Goal: Task Accomplishment & Management: Use online tool/utility

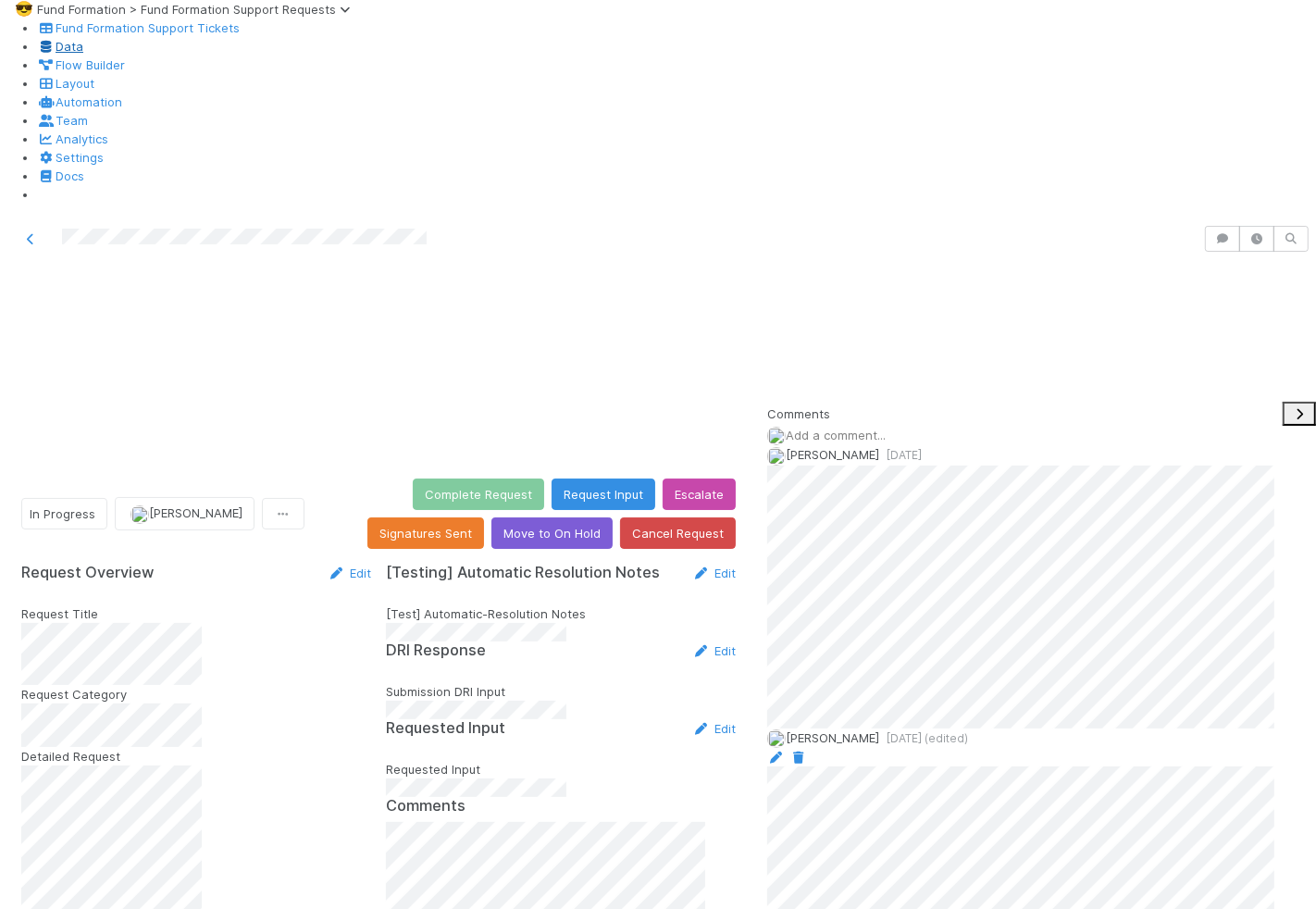
click at [56, 53] on icon at bounding box center [46, 47] width 18 height 12
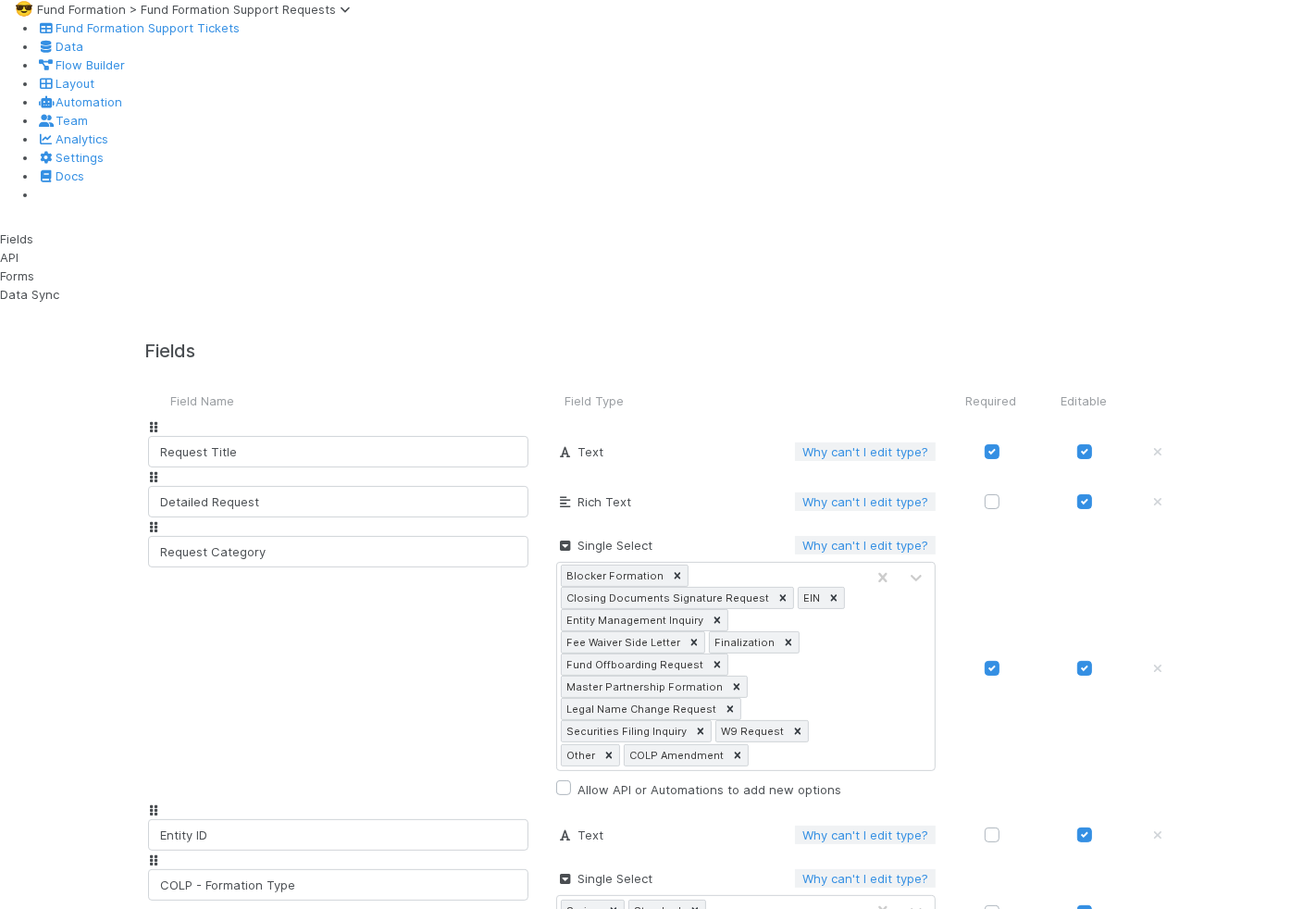
click at [146, 266] on div "Forms" at bounding box center [144, 275] width 287 height 18
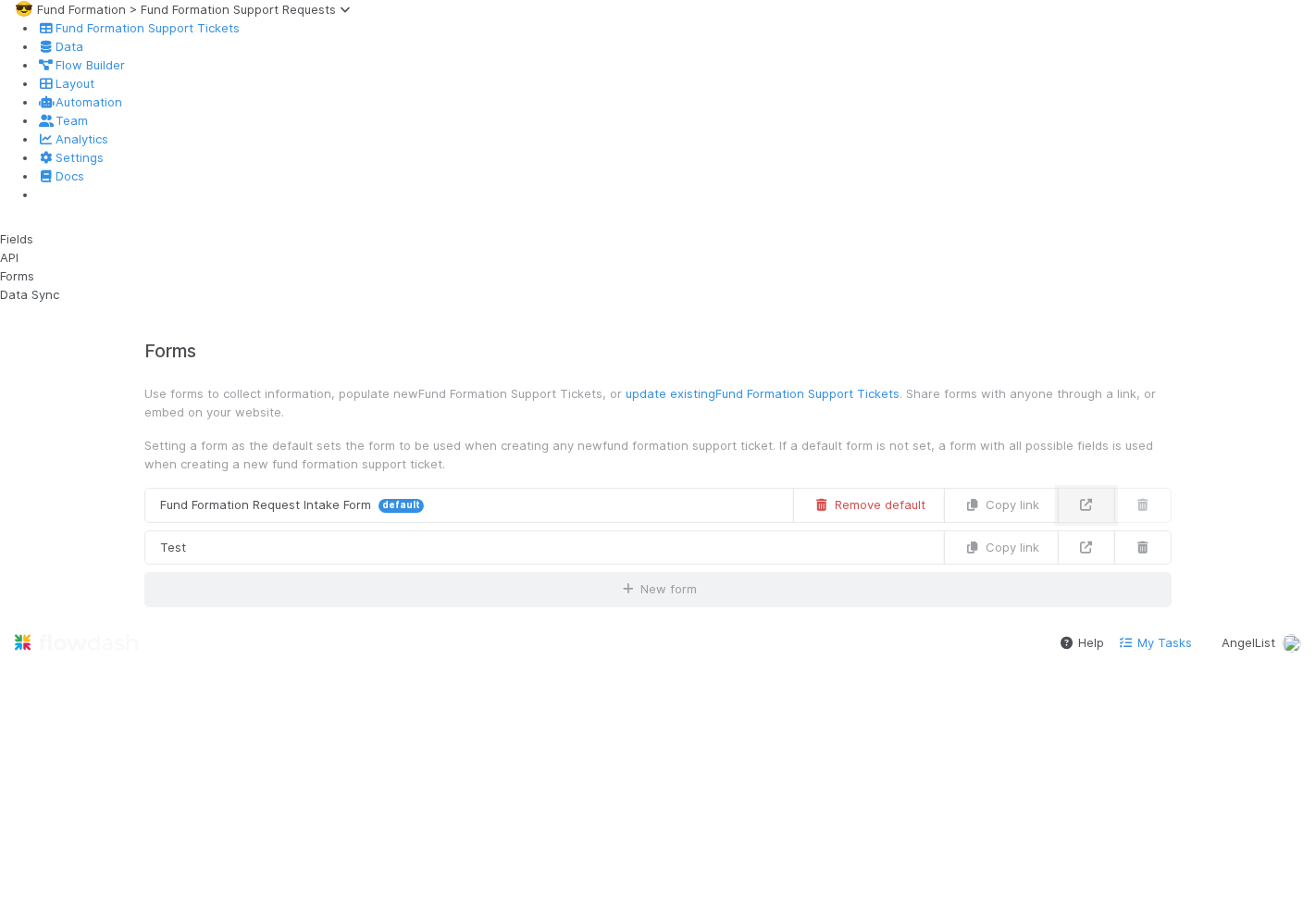
click at [1115, 488] on link at bounding box center [1086, 505] width 57 height 35
click at [227, 230] on div "Fields" at bounding box center [144, 239] width 287 height 18
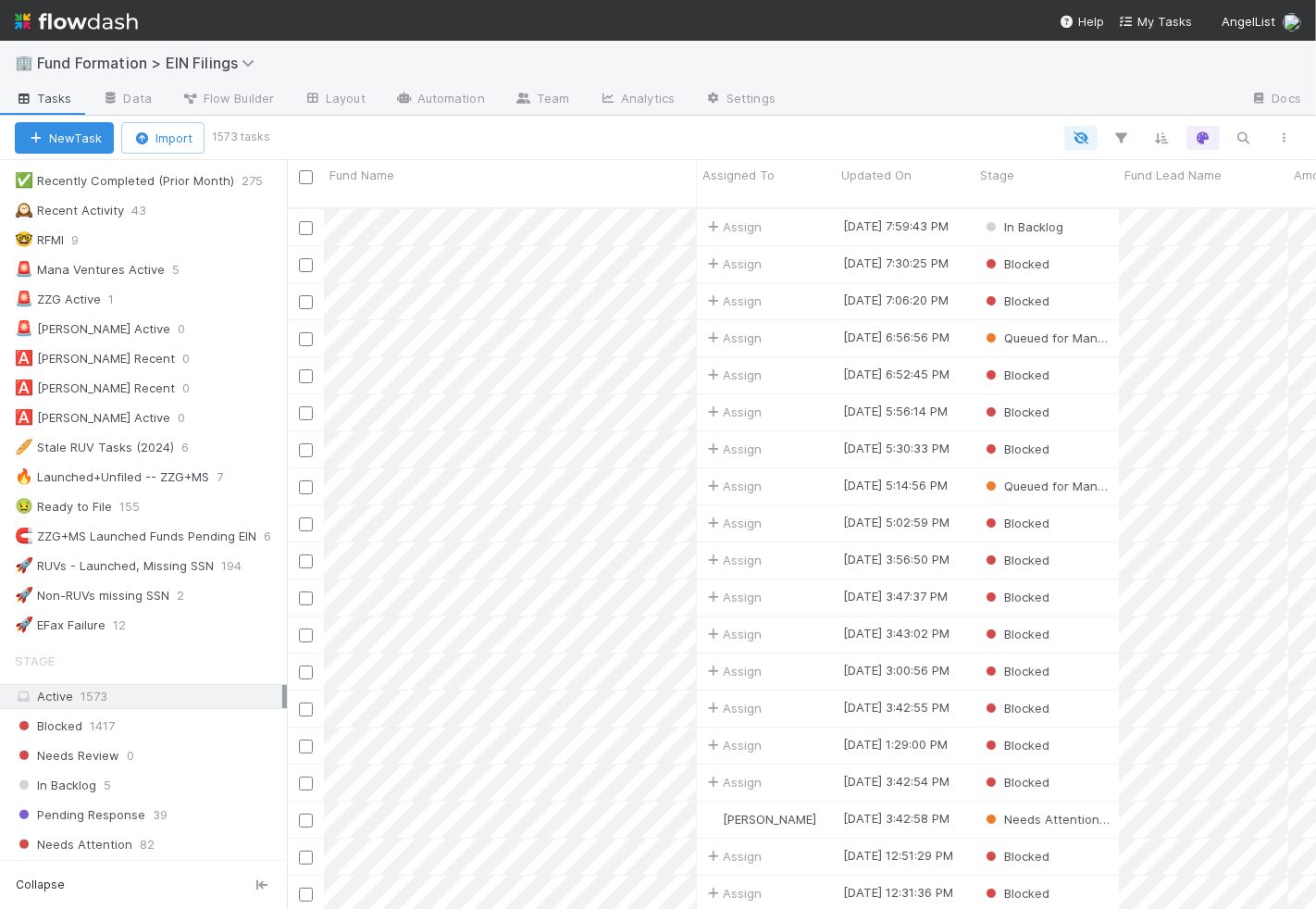
scroll to position [672, 0]
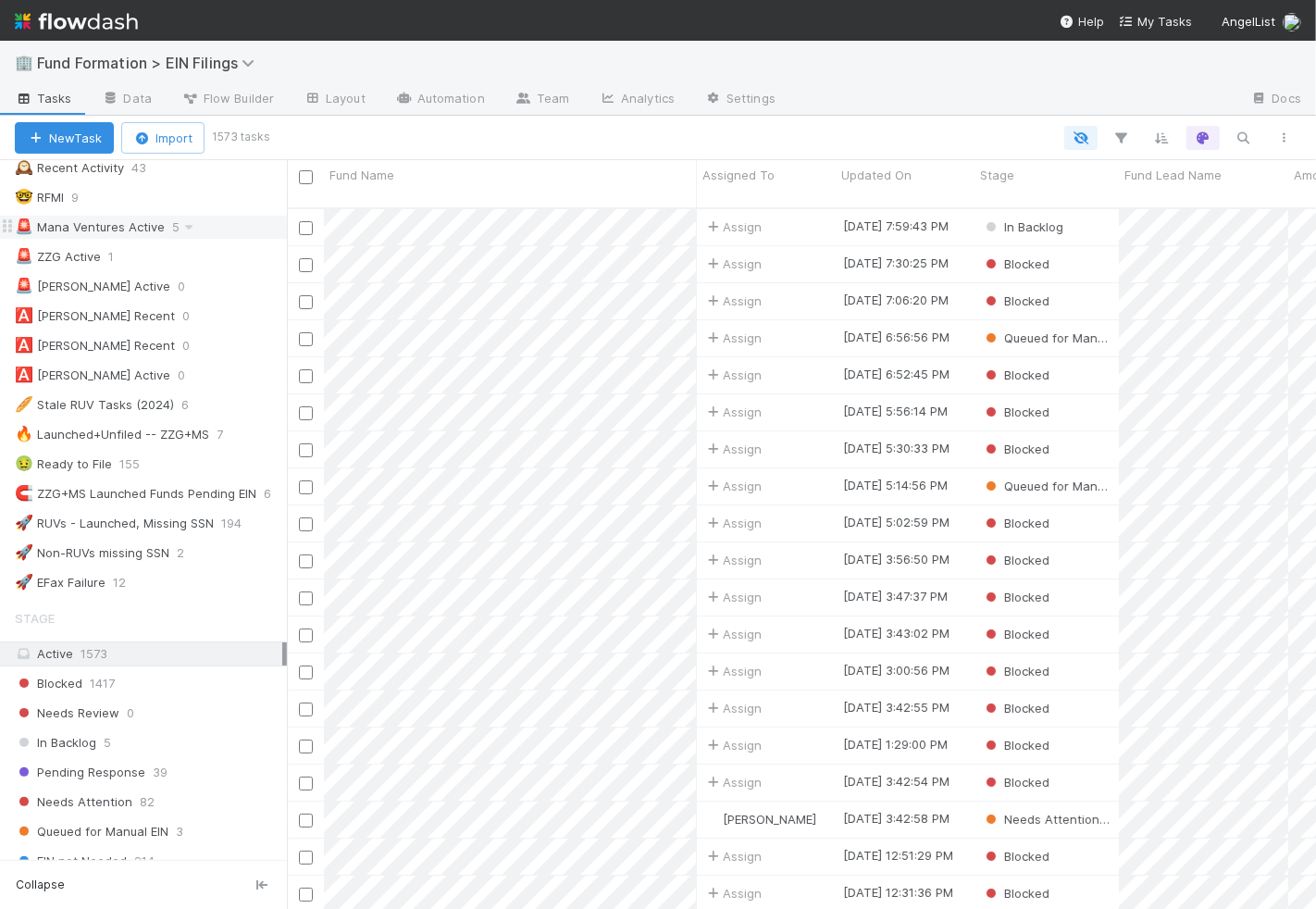
click at [232, 216] on div "🚨 Mana Ventures Active 5" at bounding box center [150, 227] width 272 height 23
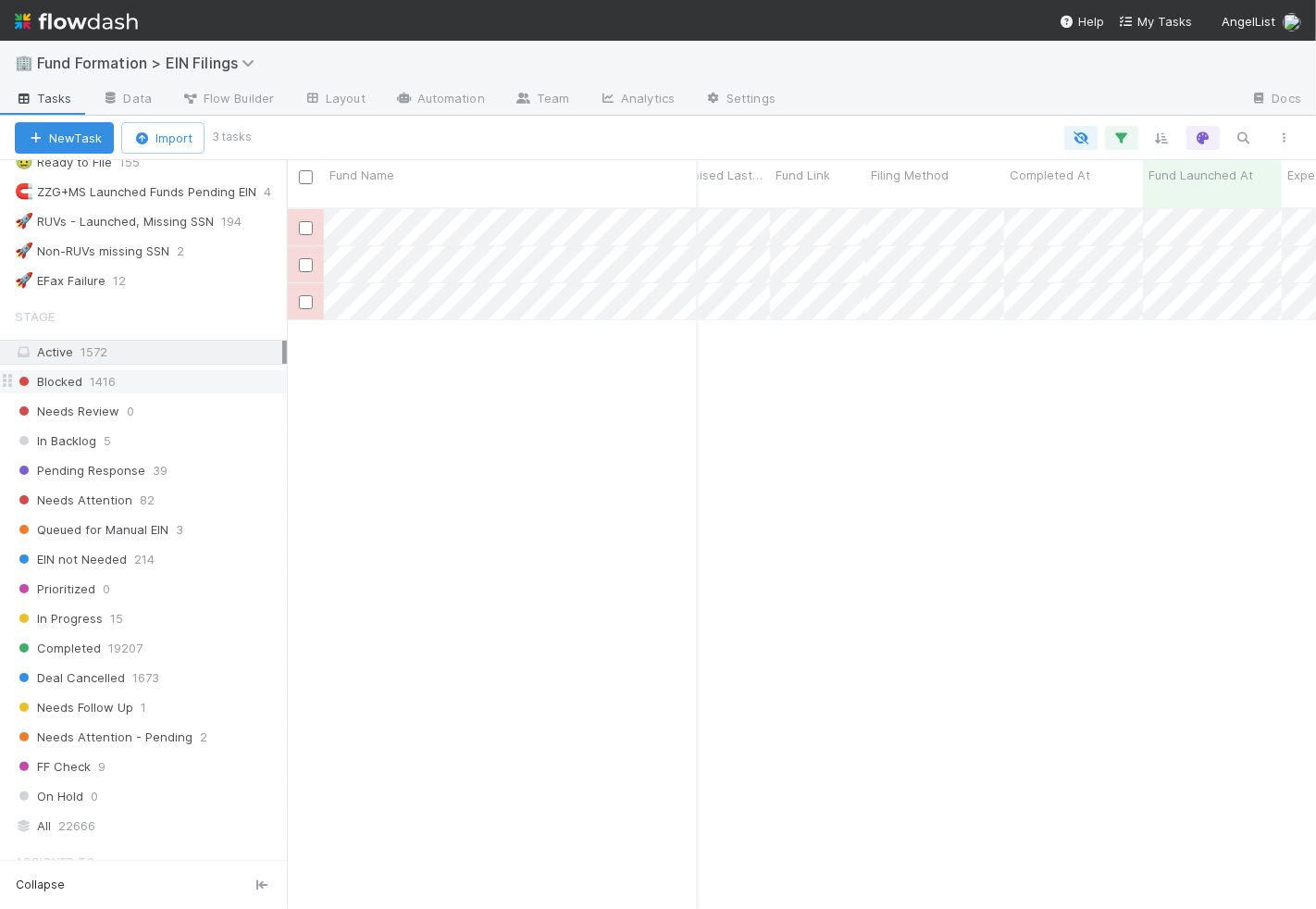
scroll to position [976, 0]
click at [199, 605] on div "In Progress 15" at bounding box center [150, 617] width 272 height 23
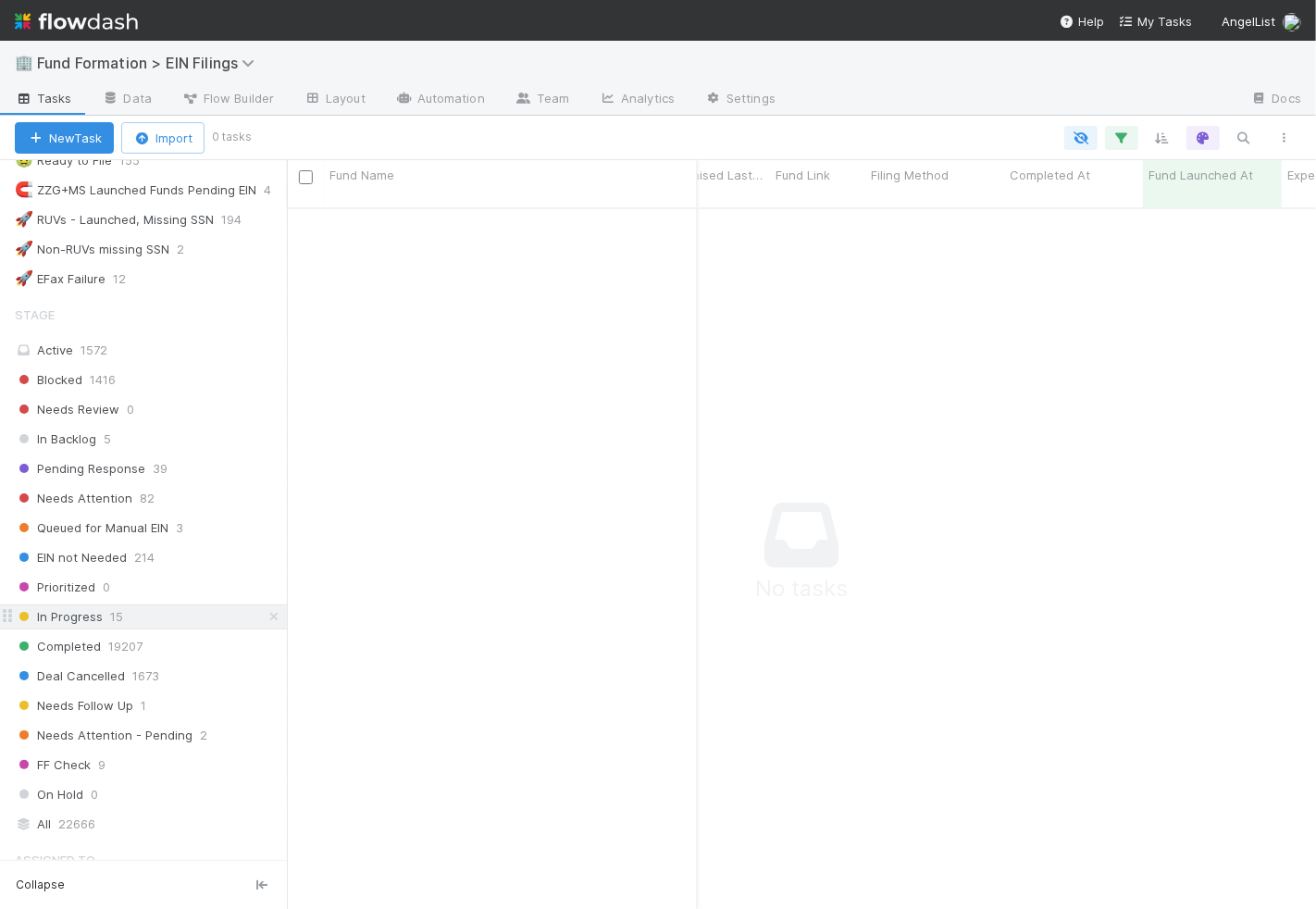
scroll to position [716, 1029]
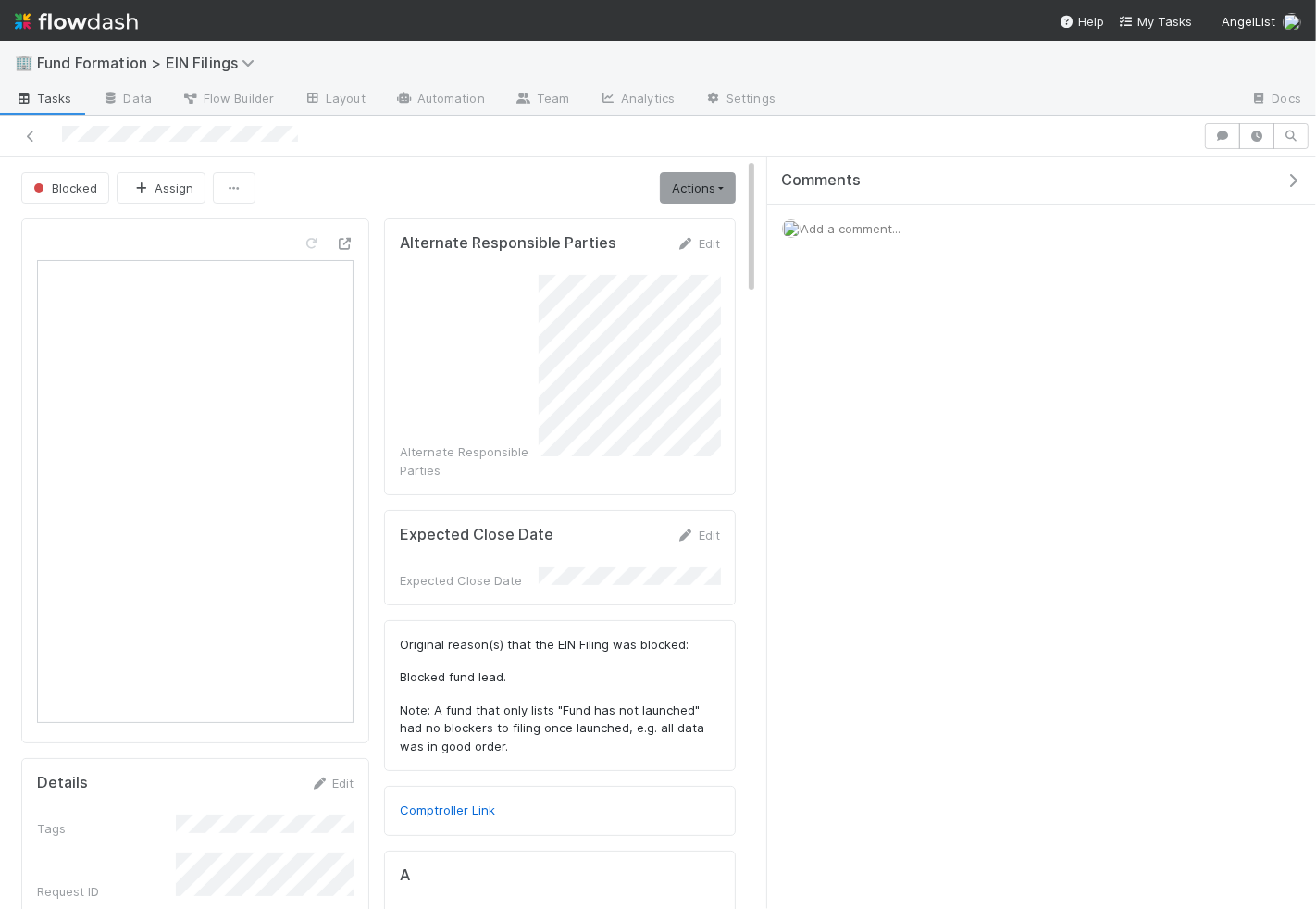
click at [351, 252] on div at bounding box center [328, 246] width 52 height 26
click at [351, 245] on icon at bounding box center [344, 243] width 18 height 12
click at [348, 239] on icon at bounding box center [344, 243] width 18 height 12
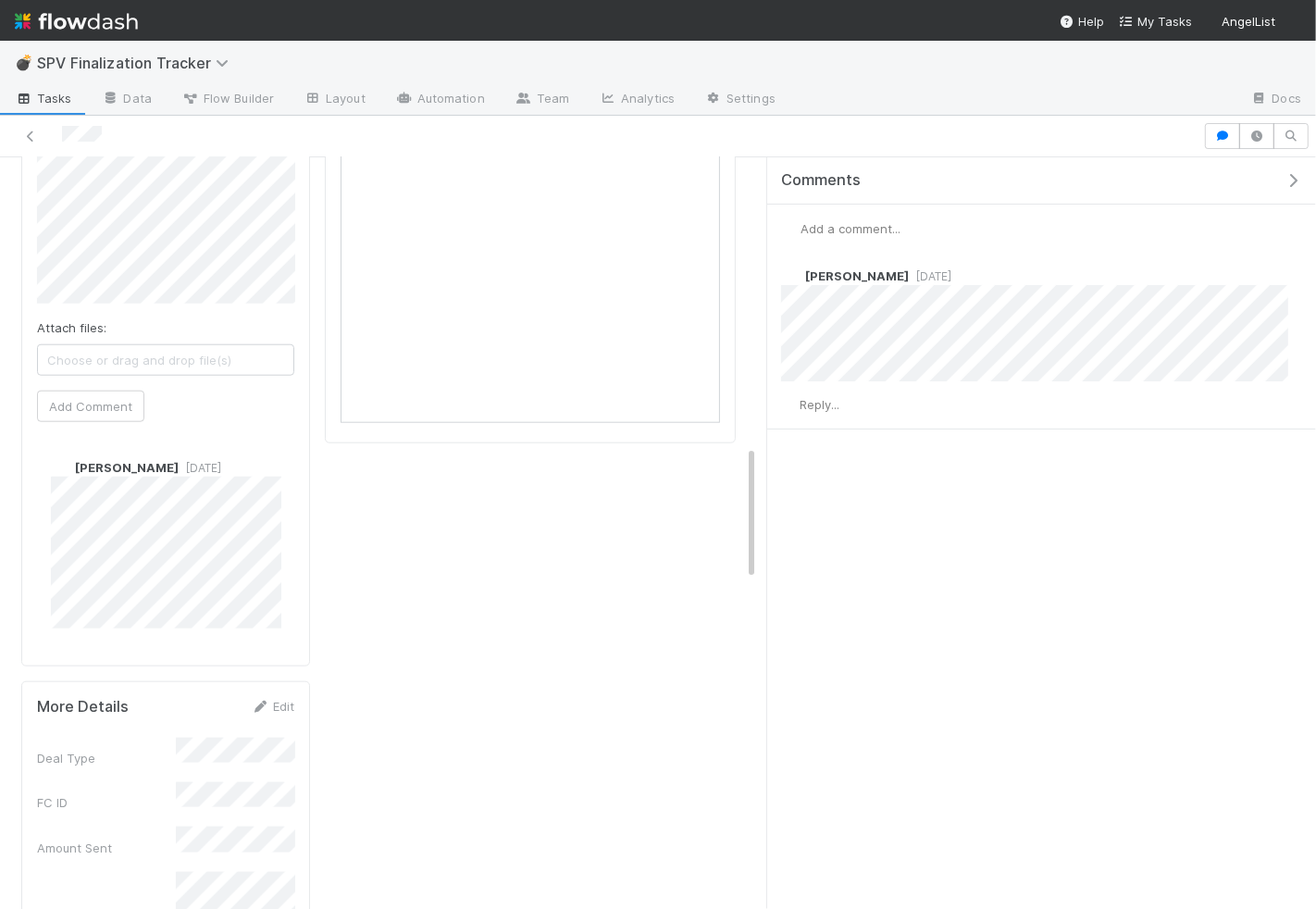
scroll to position [1597, 0]
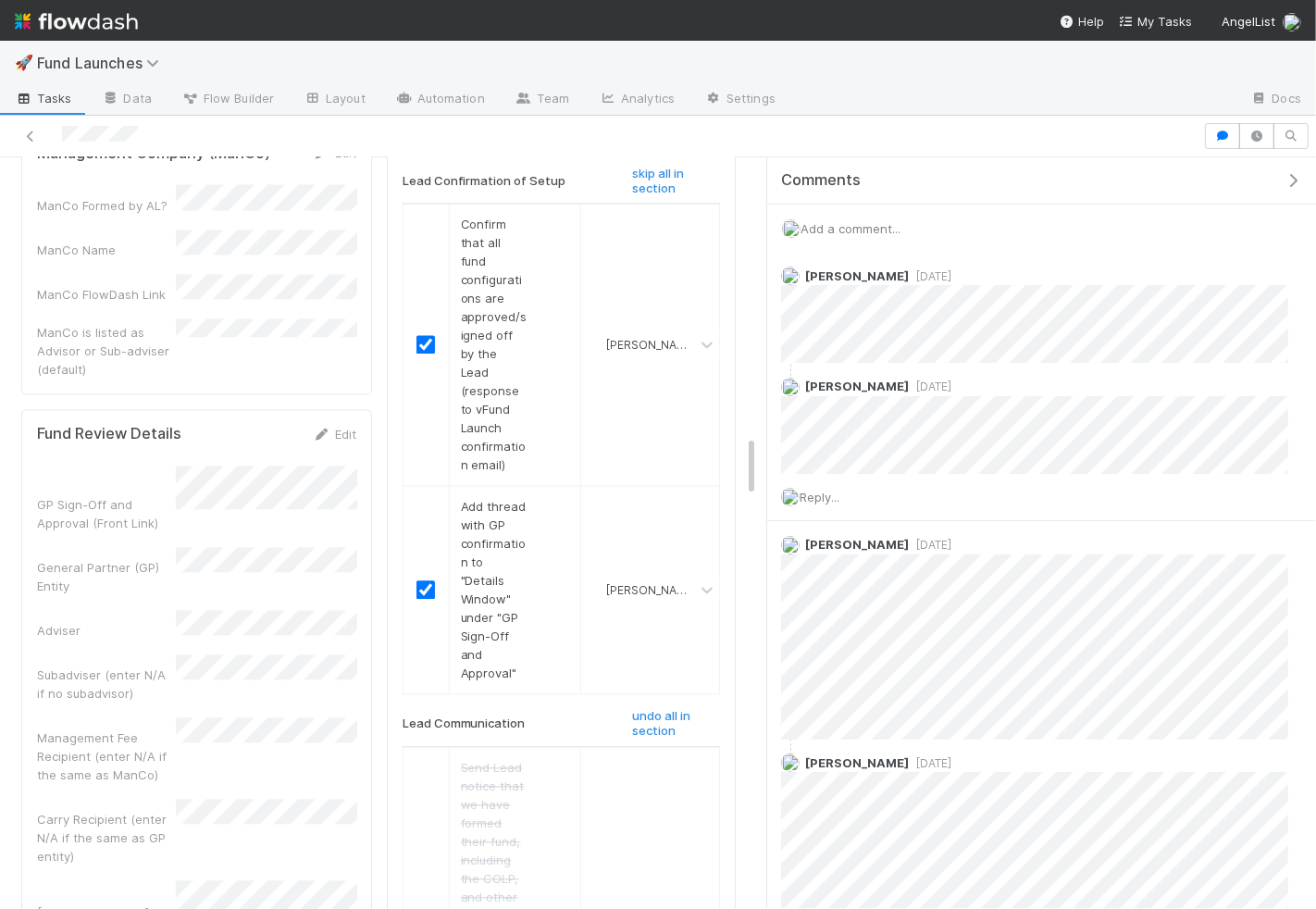
scroll to position [3302, 0]
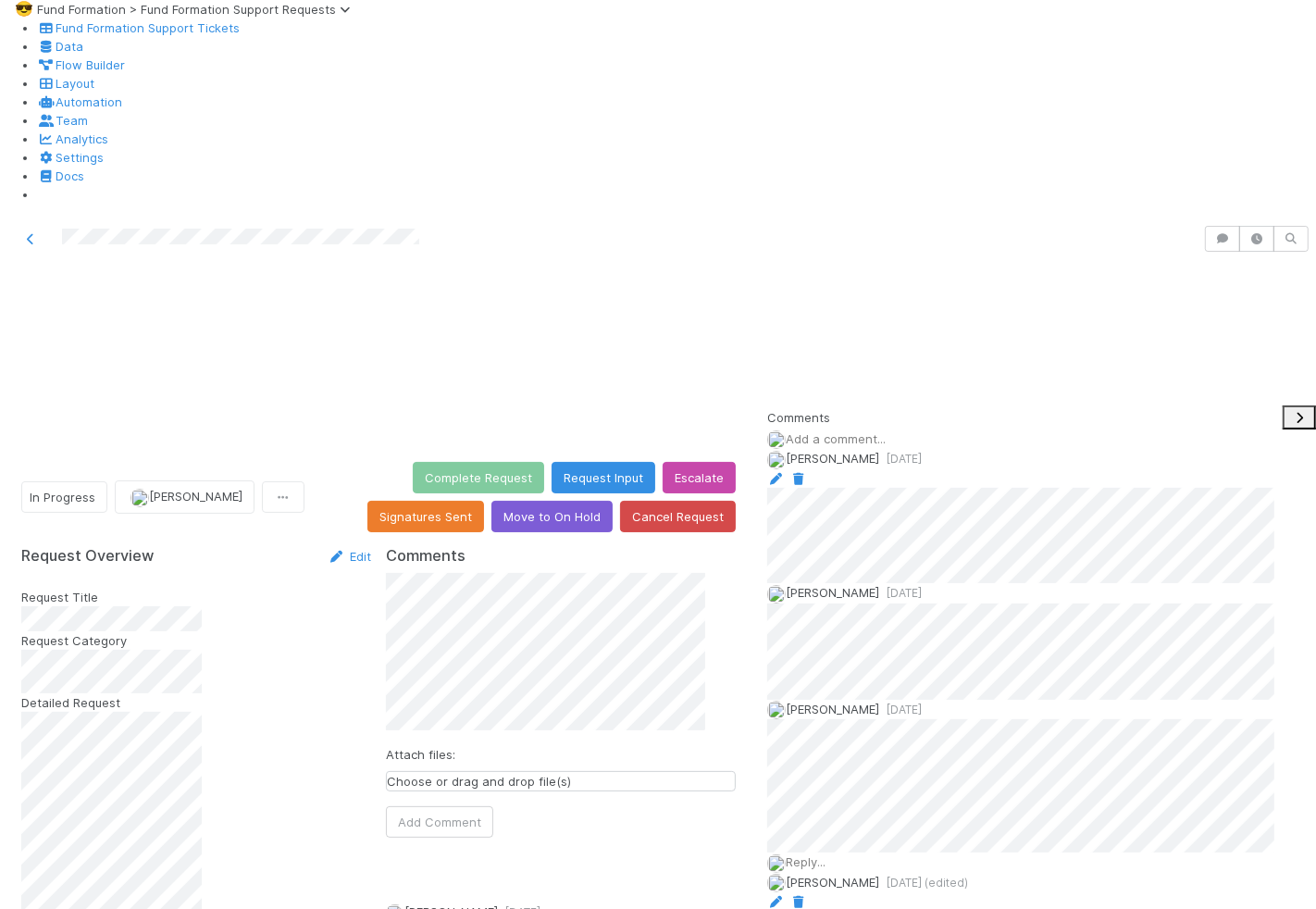
click at [826, 854] on span "Reply..." at bounding box center [805, 861] width 40 height 14
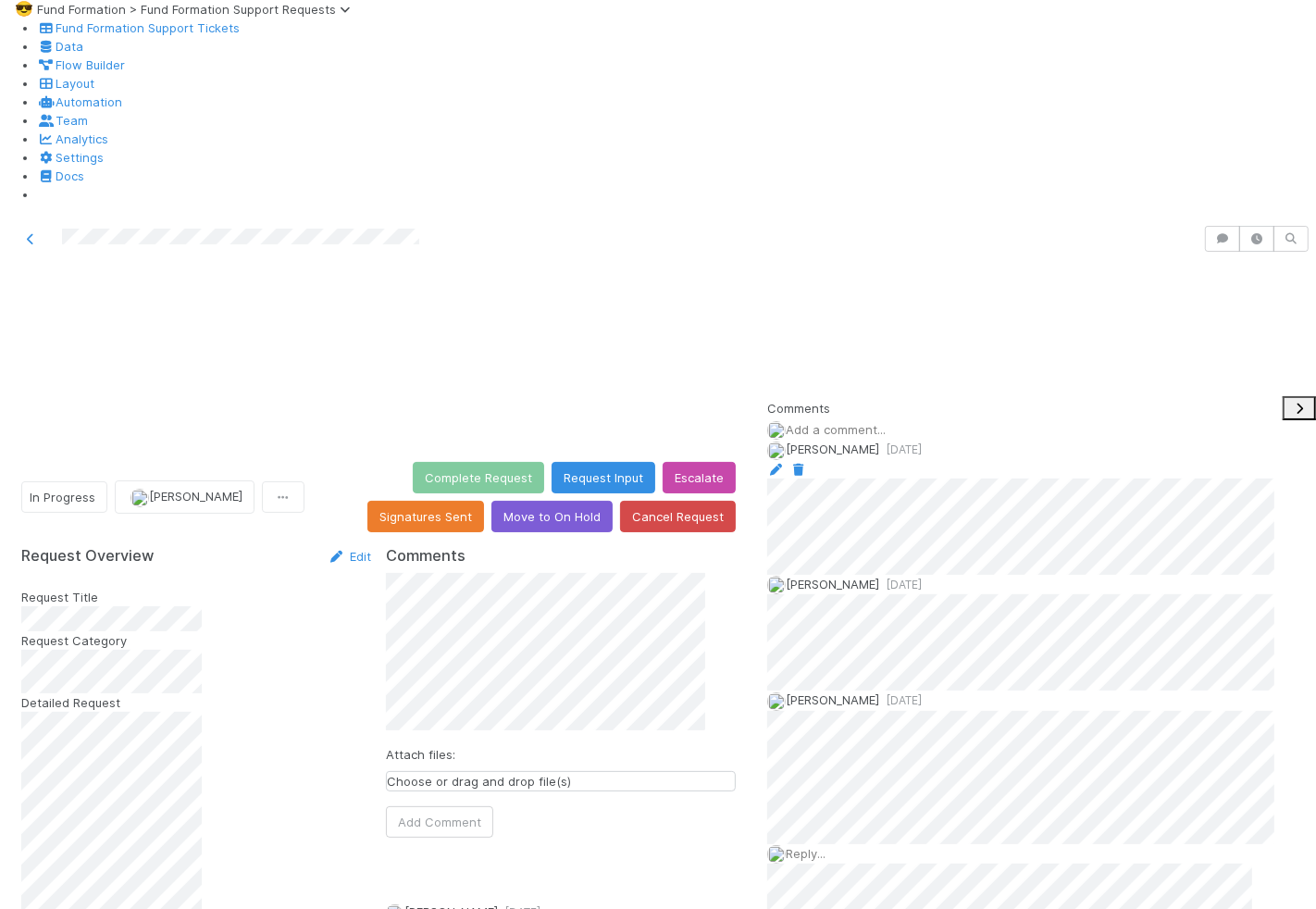
scroll to position [66, 0]
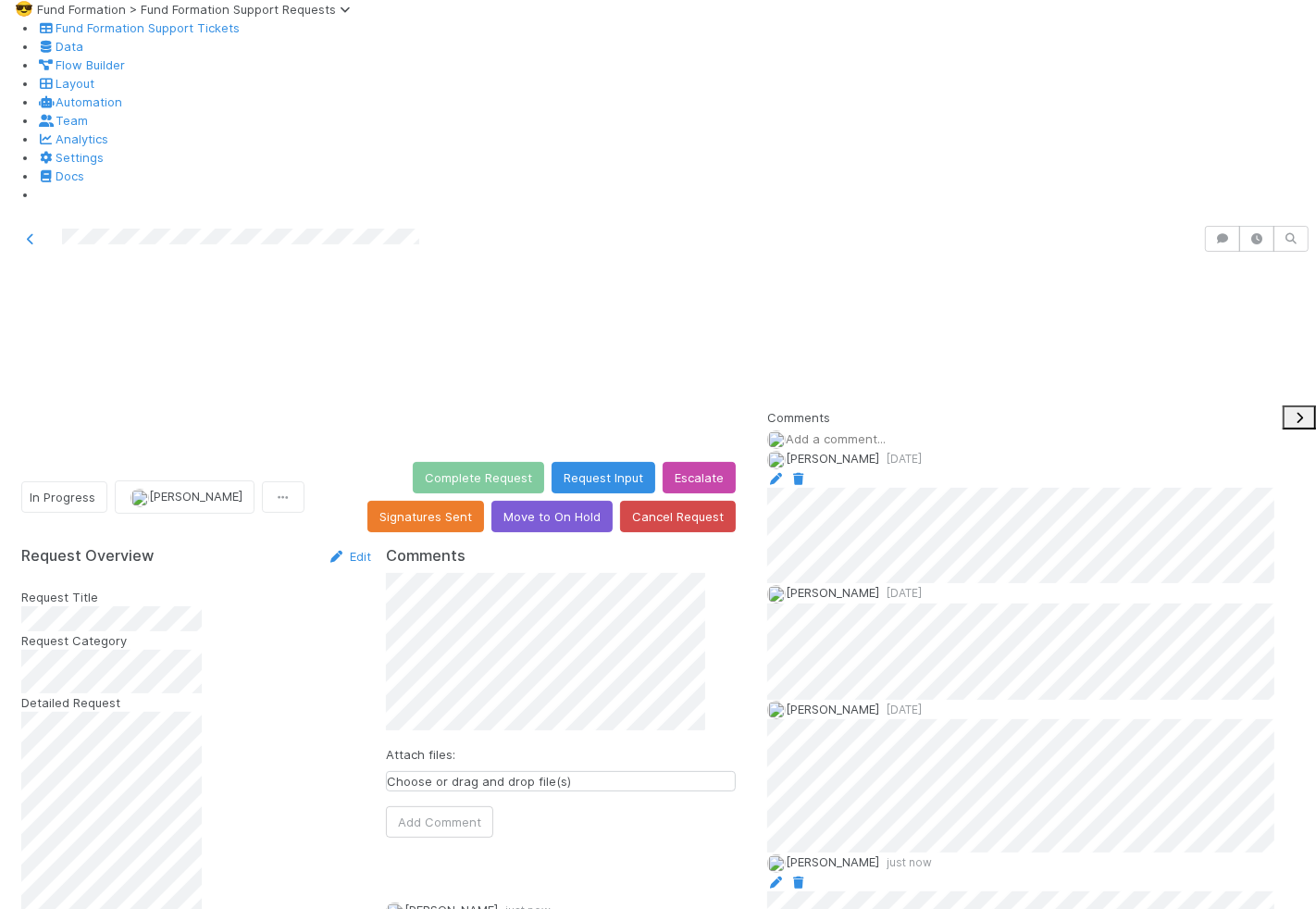
scroll to position [0, 0]
click at [579, 501] on button "Move to On Hold" at bounding box center [552, 516] width 122 height 32
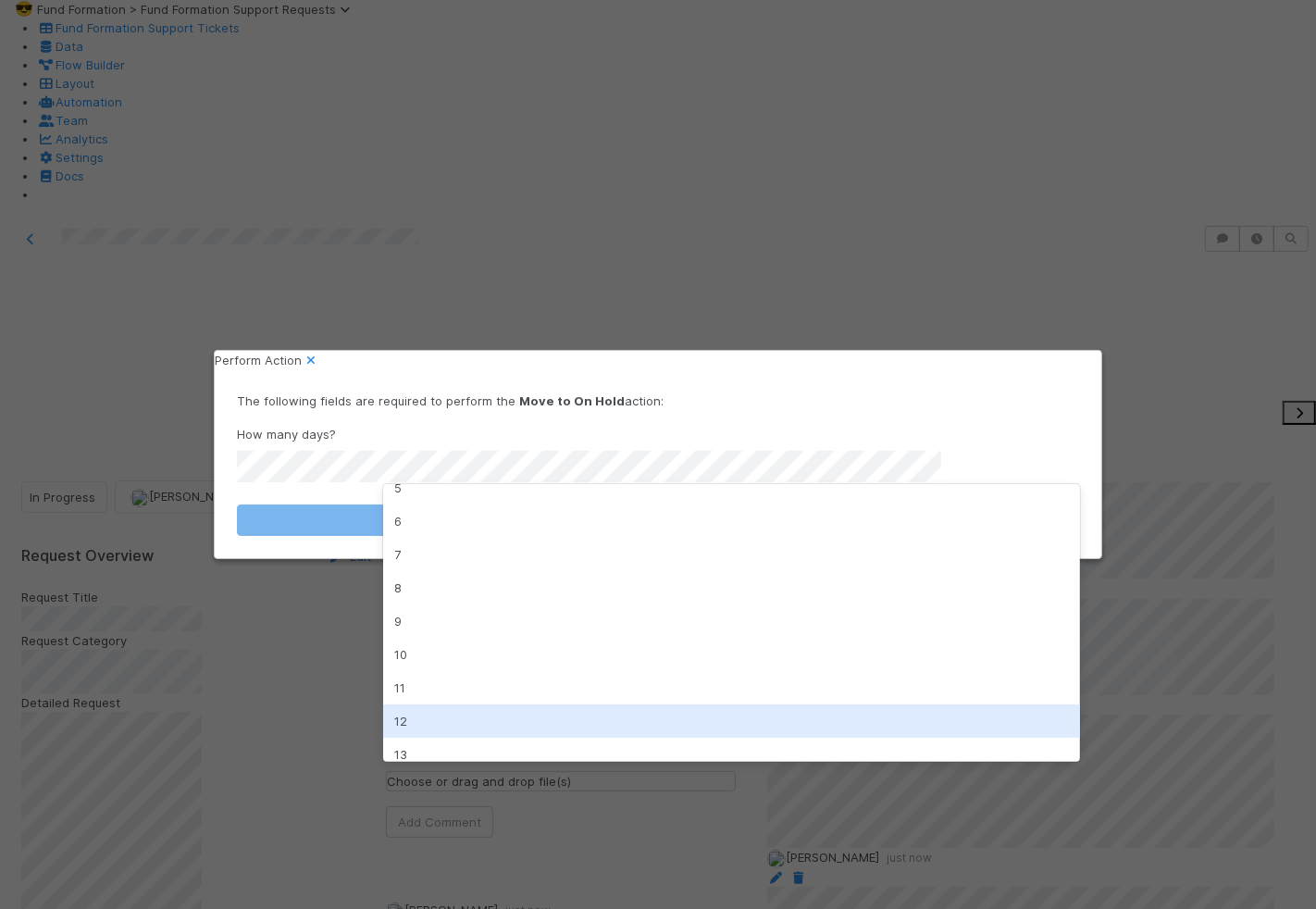
scroll to position [131, 0]
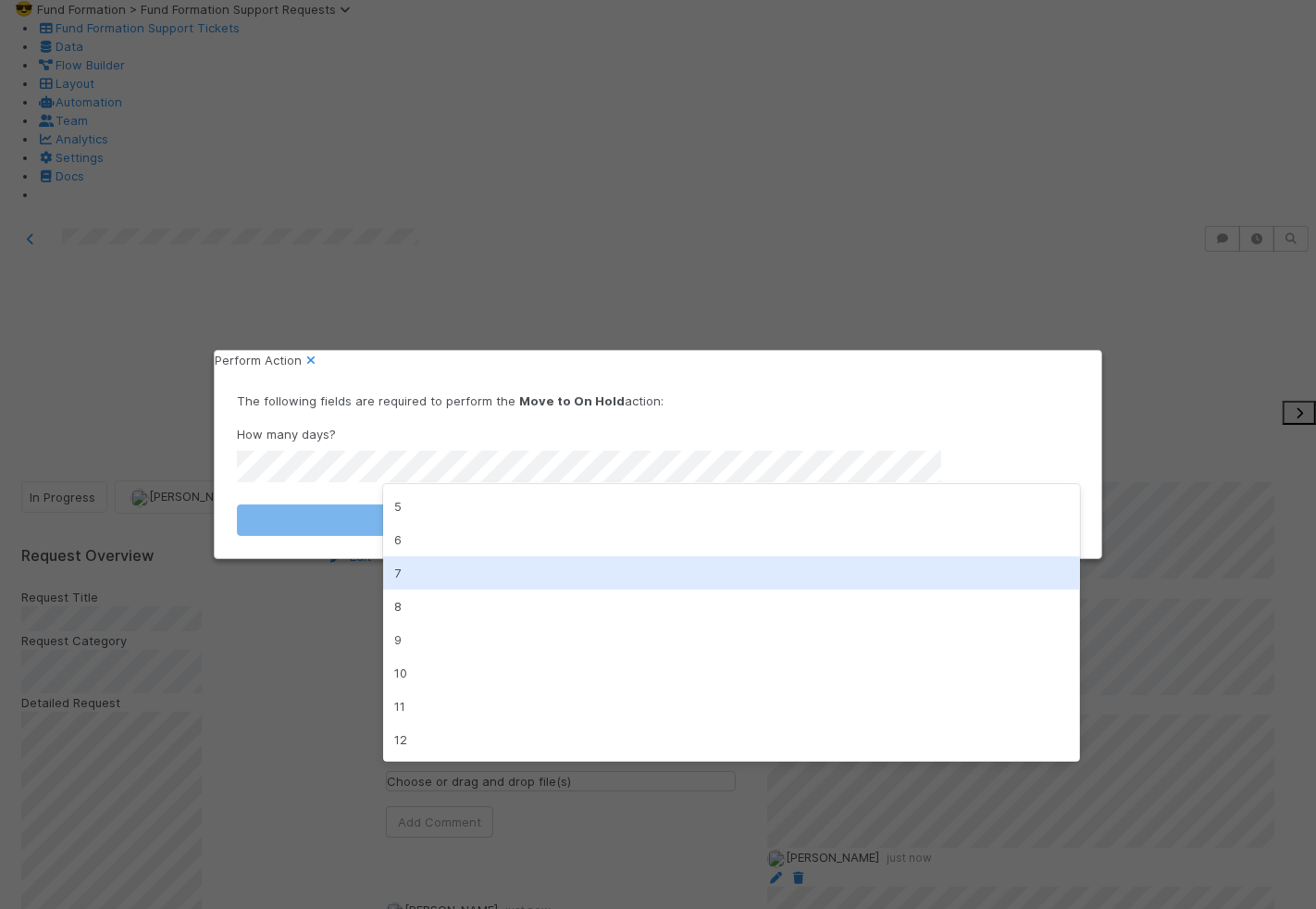
click at [540, 577] on div "7" at bounding box center [732, 573] width 697 height 34
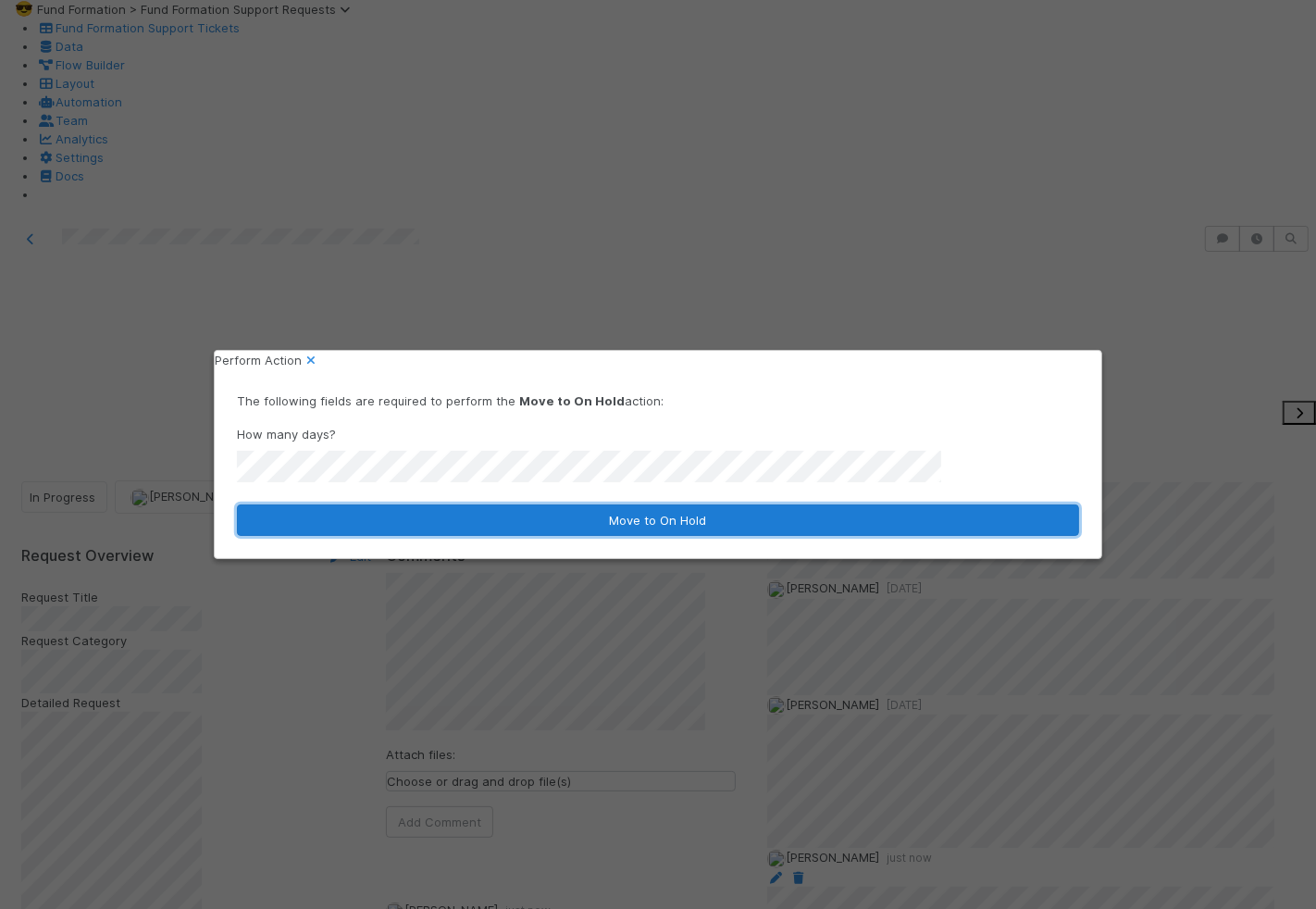
click at [573, 530] on button "Move to On Hold" at bounding box center [657, 520] width 842 height 32
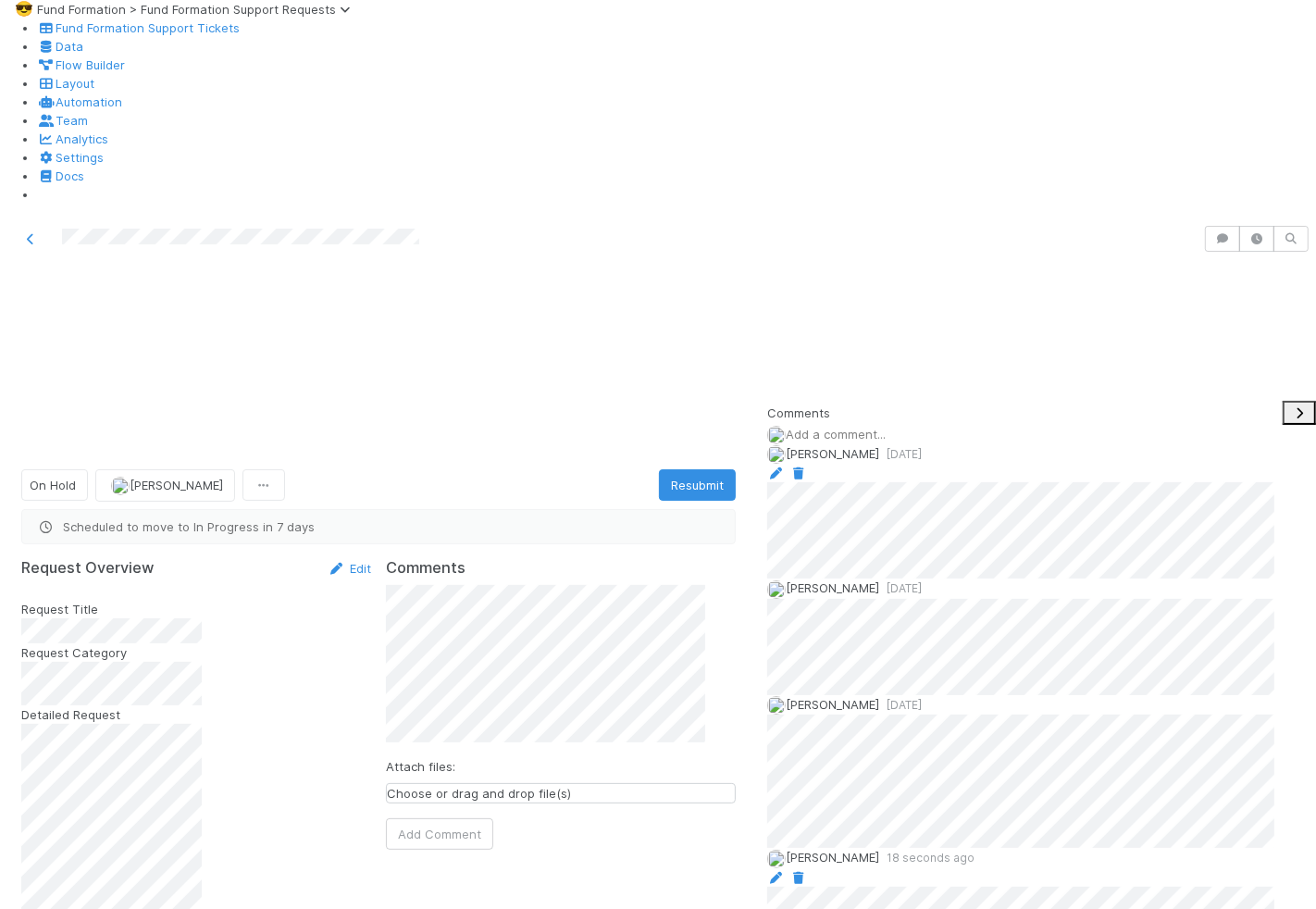
scroll to position [1193, 0]
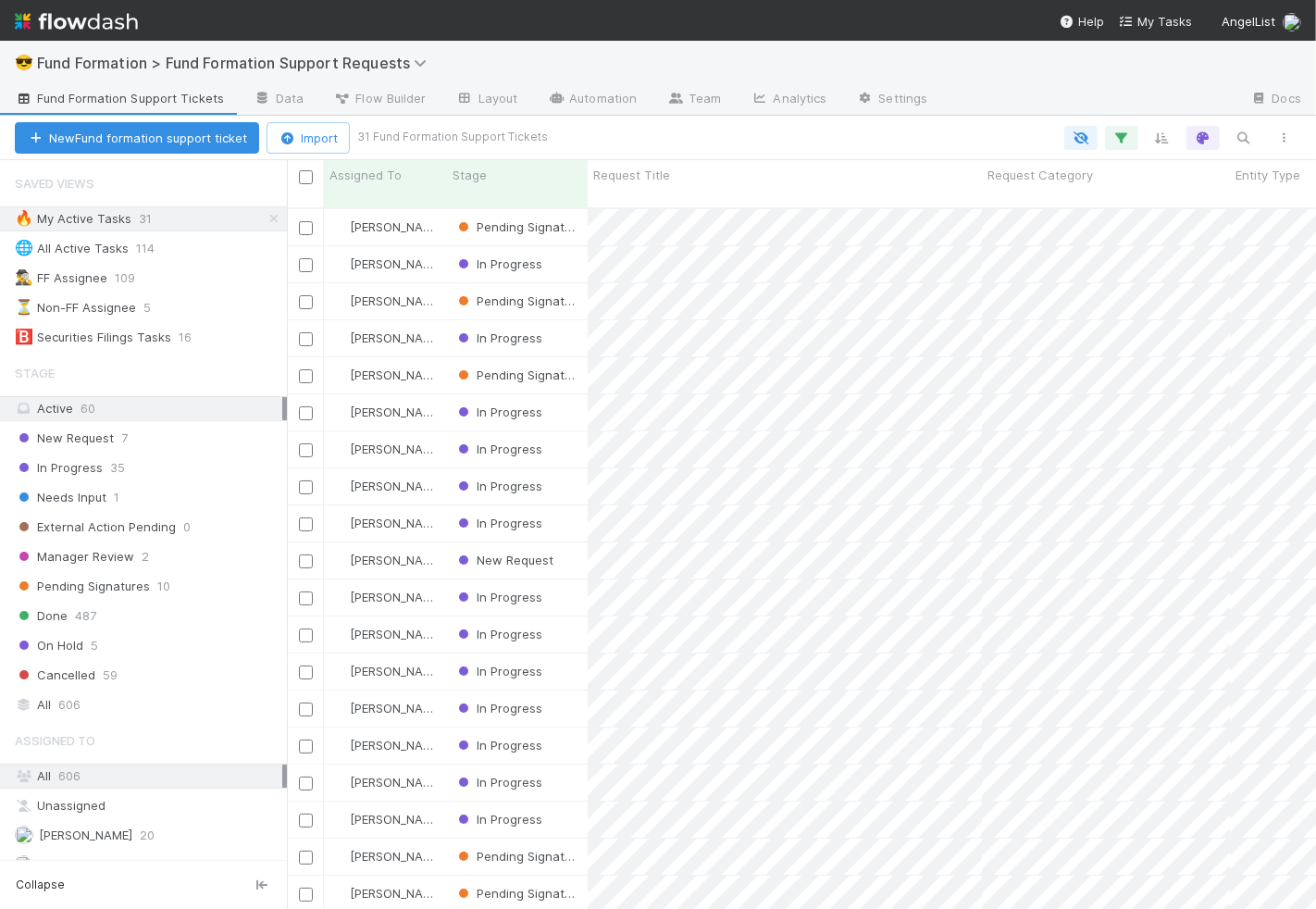
scroll to position [716, 1029]
